Goal: Use online tool/utility

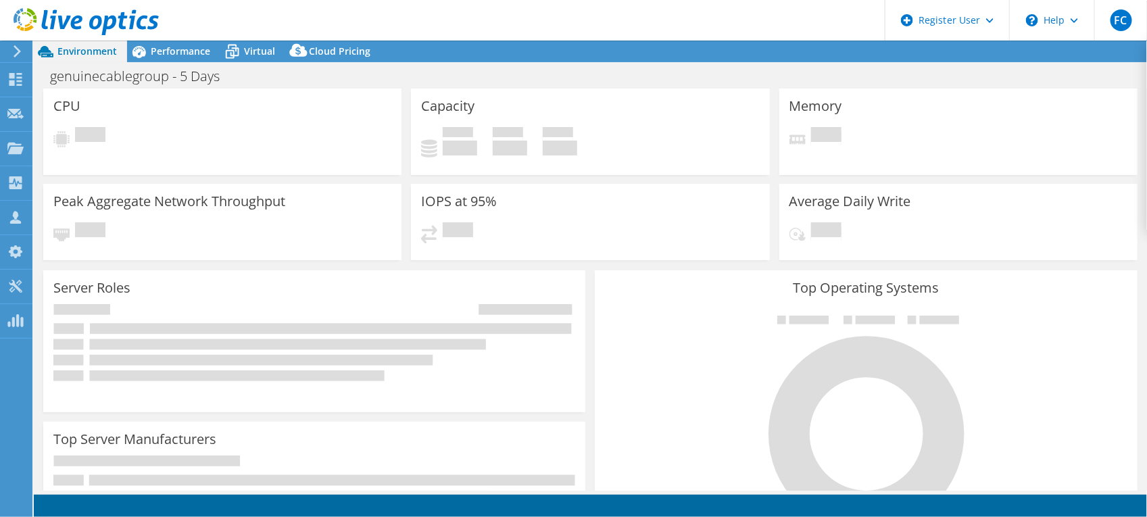
select select "USEast"
select select "USD"
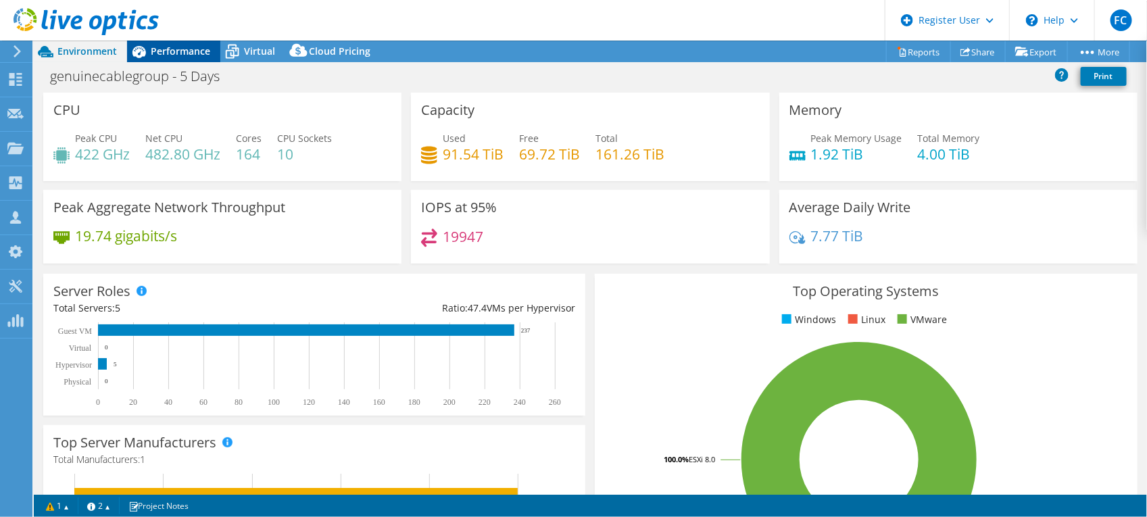
click at [177, 51] on span "Performance" at bounding box center [180, 51] width 59 height 13
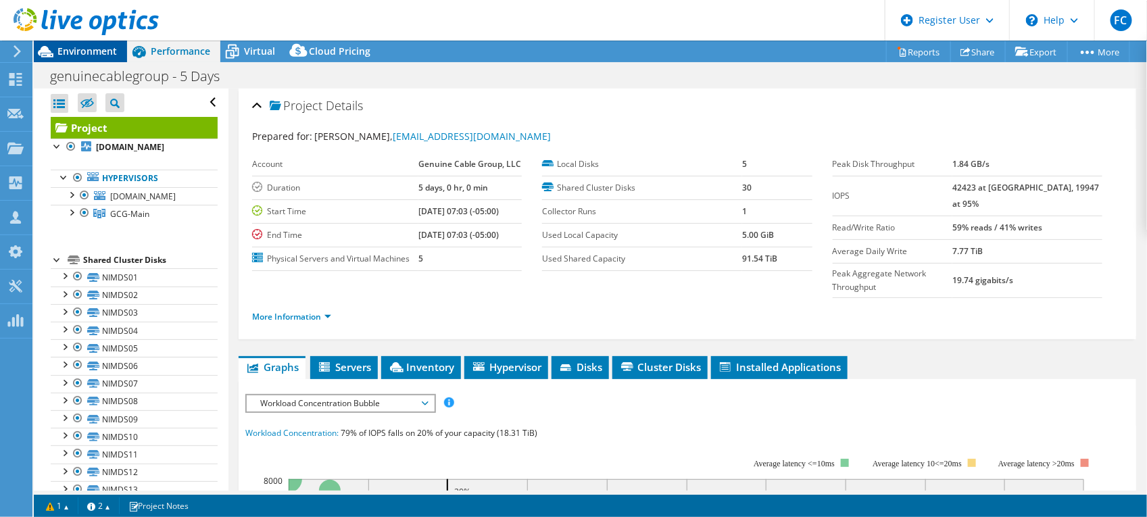
click at [78, 51] on span "Environment" at bounding box center [86, 51] width 59 height 13
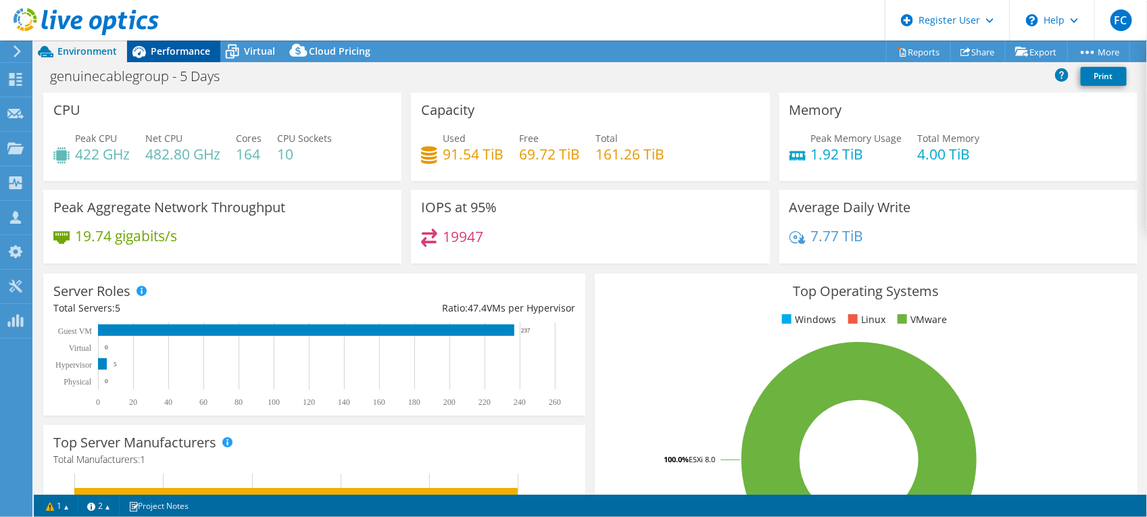
click at [170, 45] on span "Performance" at bounding box center [180, 51] width 59 height 13
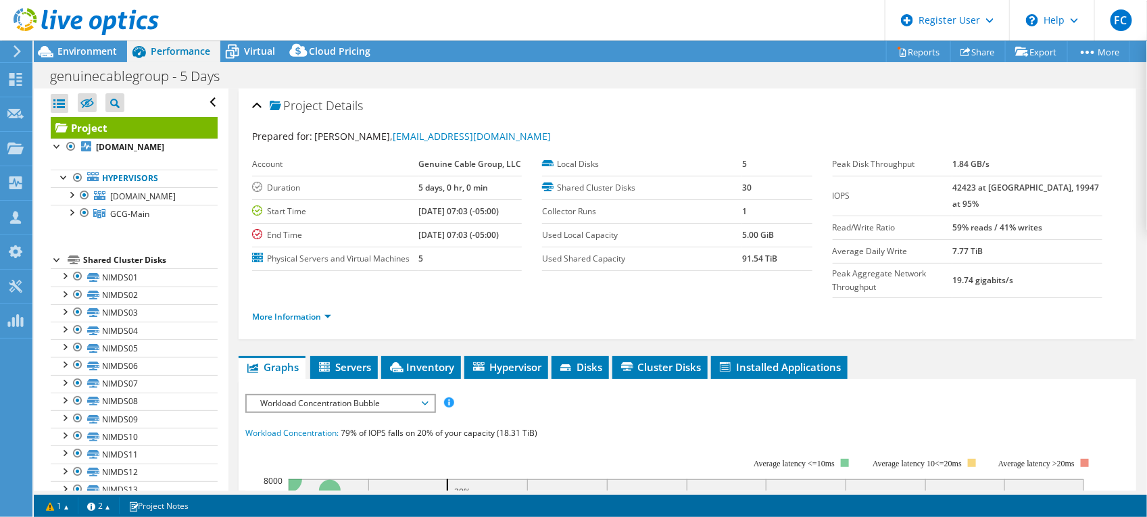
click at [706, 21] on header "FC Dell User Ferdinand Camacho Ferdinand.Camacho@Dell.com Dell My Profile Log O…" at bounding box center [573, 20] width 1147 height 41
click at [83, 48] on span "Environment" at bounding box center [86, 51] width 59 height 13
